Goal: Task Accomplishment & Management: Use online tool/utility

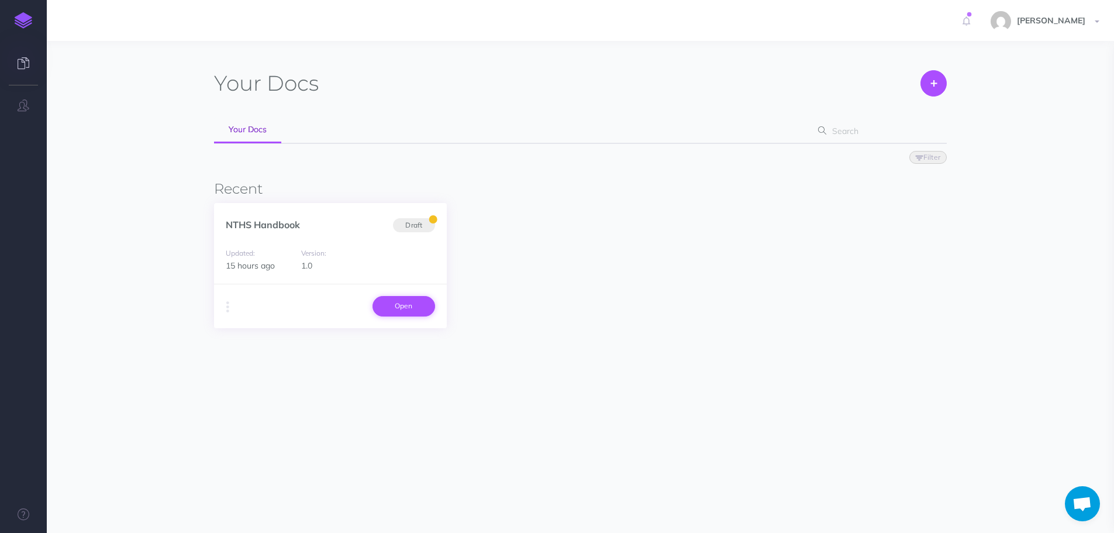
click at [391, 307] on link "Open" at bounding box center [403, 306] width 63 height 20
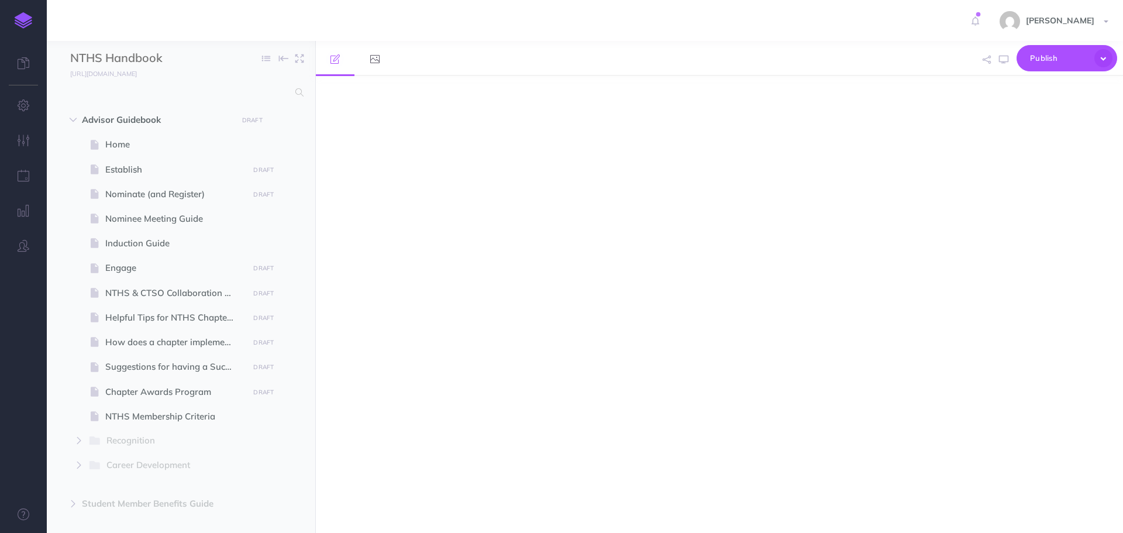
select select "null"
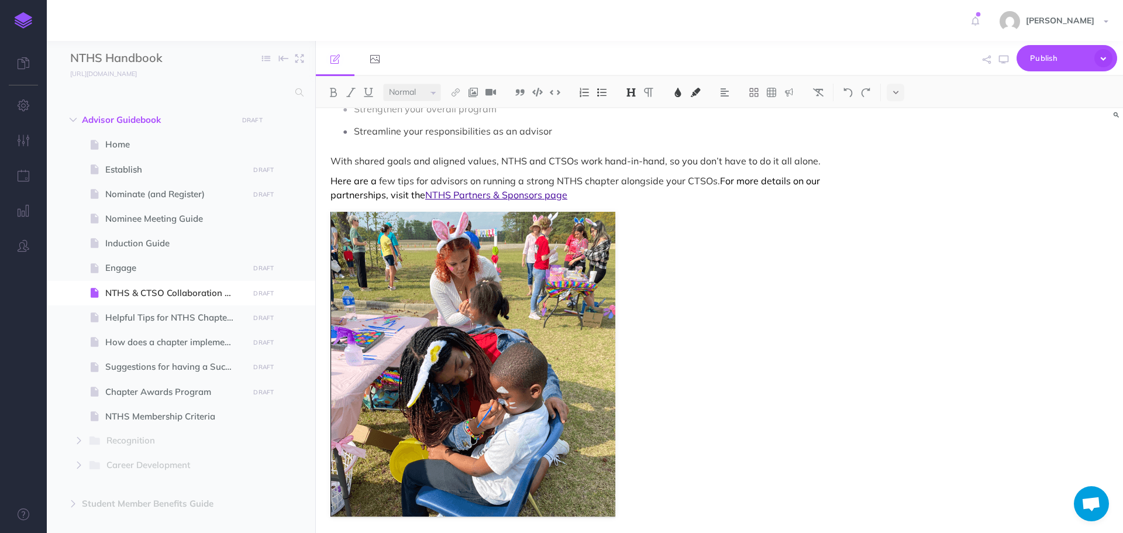
scroll to position [175, 0]
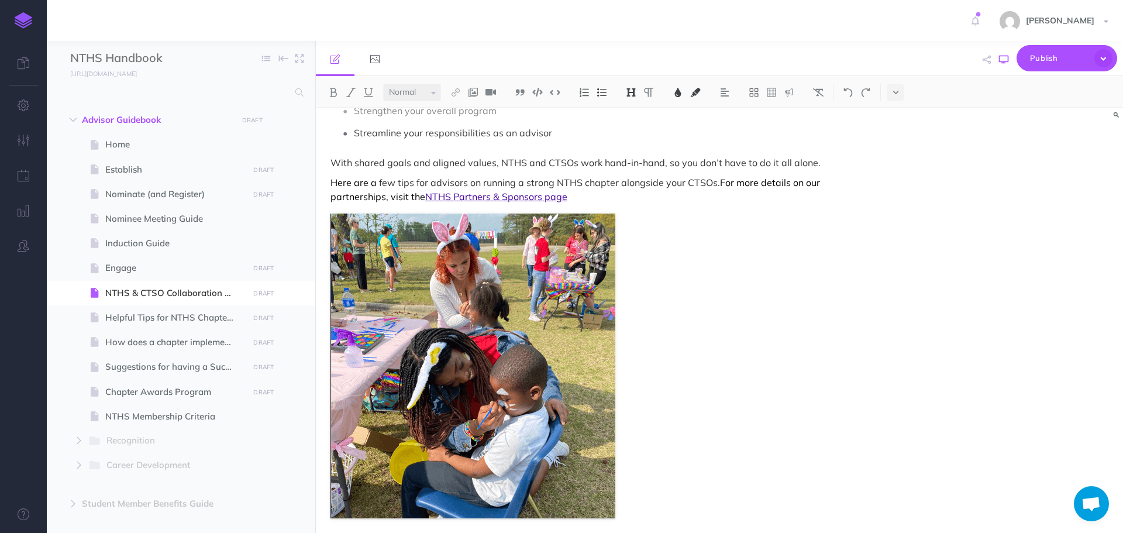
click at [1003, 61] on icon "button" at bounding box center [1003, 59] width 9 height 9
click at [341, 202] on icon at bounding box center [341, 203] width 11 height 9
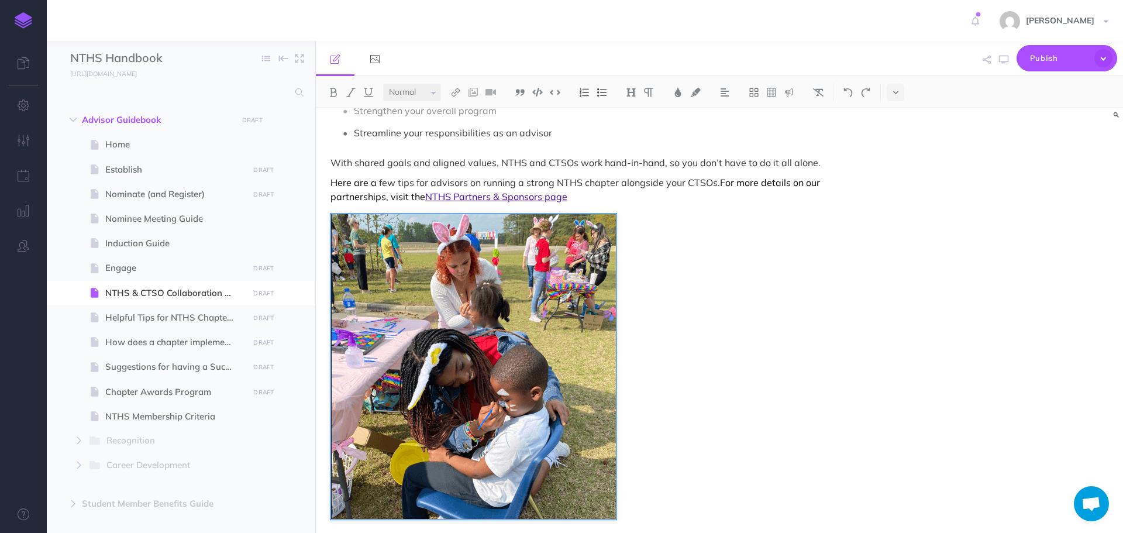
drag, startPoint x: 358, startPoint y: 247, endPoint x: 329, endPoint y: 251, distance: 29.5
click at [345, 203] on icon at bounding box center [341, 203] width 11 height 9
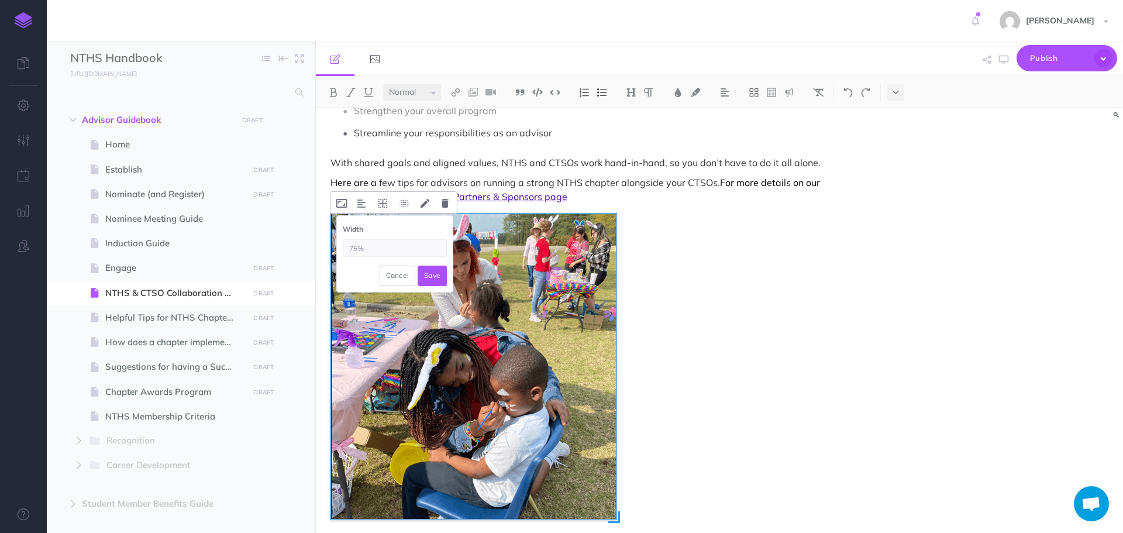
click at [356, 250] on input "75%" at bounding box center [395, 248] width 104 height 18
type input "50%"
click at [437, 275] on button "Save" at bounding box center [431, 275] width 29 height 20
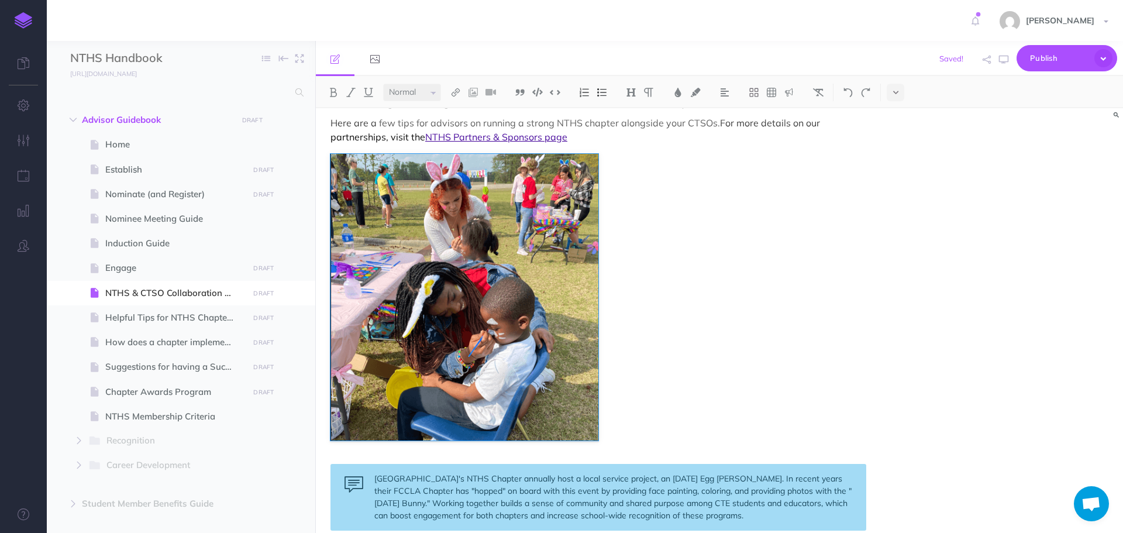
scroll to position [234, 0]
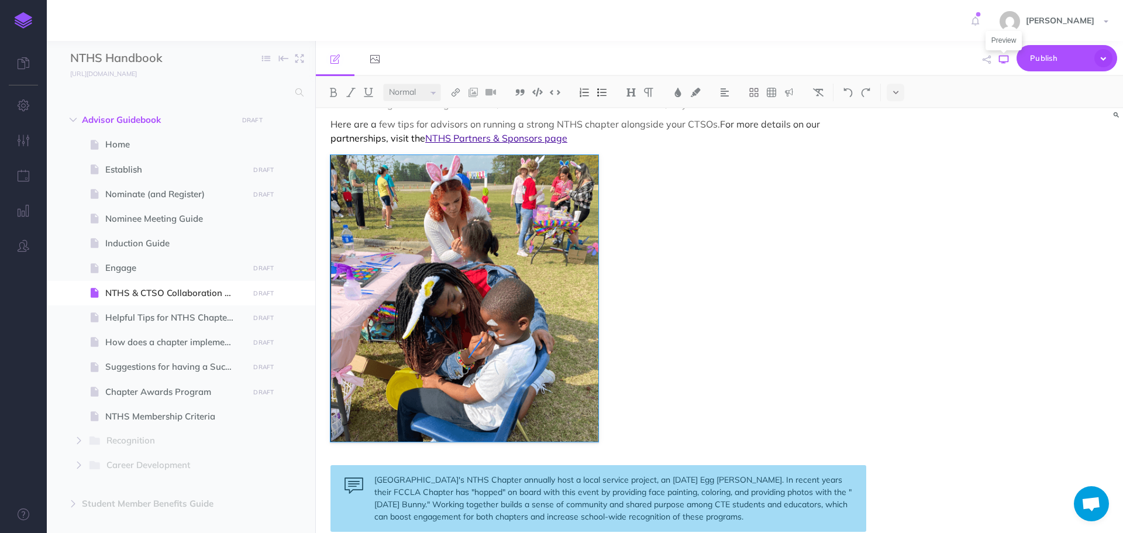
click at [1004, 62] on icon "button" at bounding box center [1003, 59] width 9 height 9
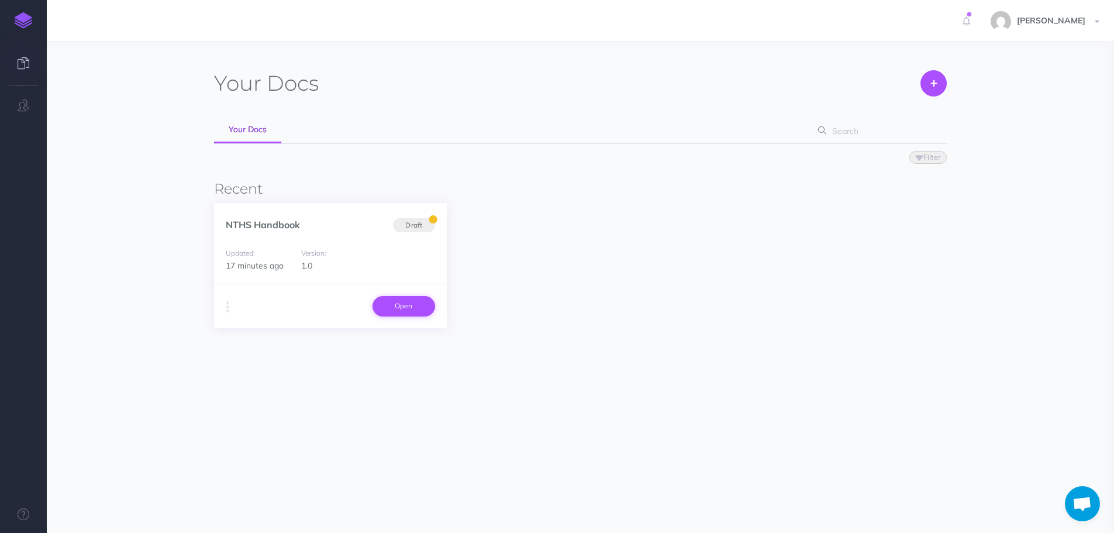
click at [396, 311] on link "Open" at bounding box center [403, 306] width 63 height 20
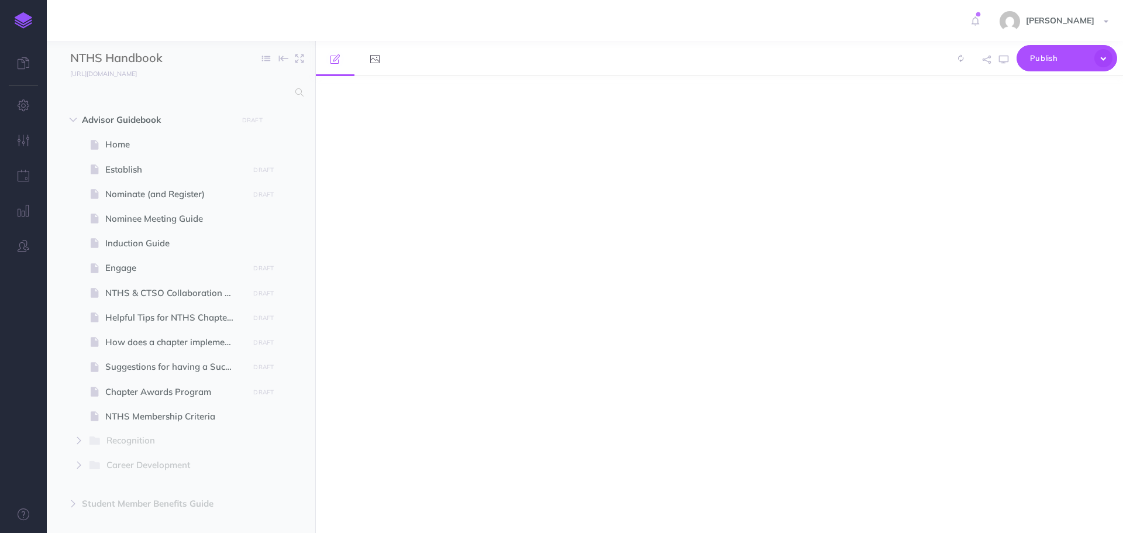
select select "null"
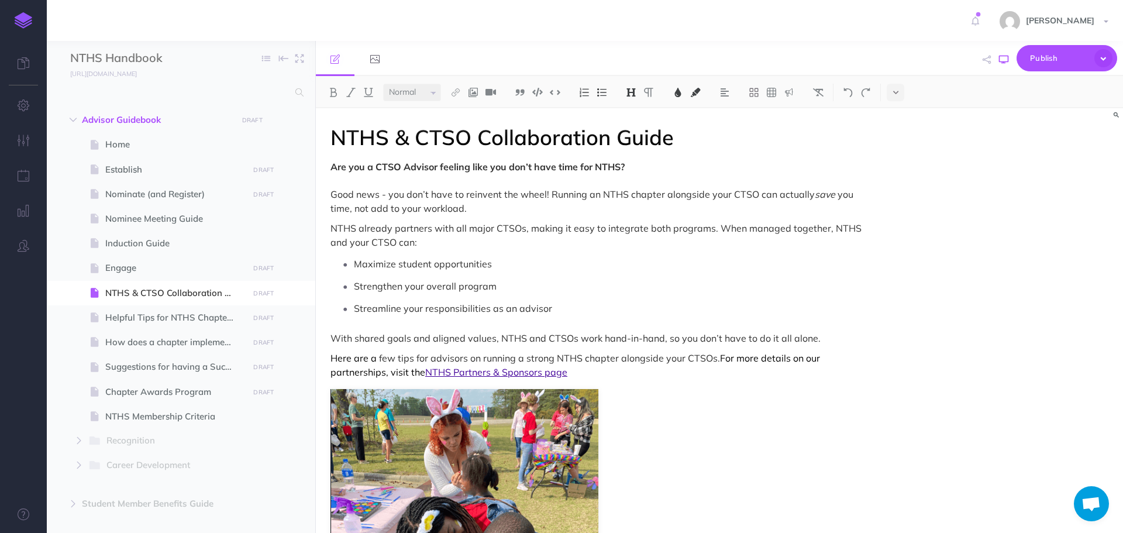
click at [1002, 66] on button "button" at bounding box center [1003, 60] width 15 height 34
